Goal: Navigation & Orientation: Find specific page/section

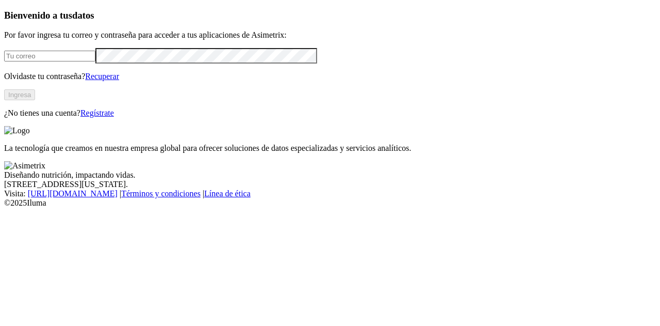
type input "[PERSON_NAME][EMAIL_ADDRESS][PERSON_NAME][DOMAIN_NAME]"
click at [35, 100] on button "Ingresa" at bounding box center [19, 94] width 31 height 11
